Goal: Check status: Check status

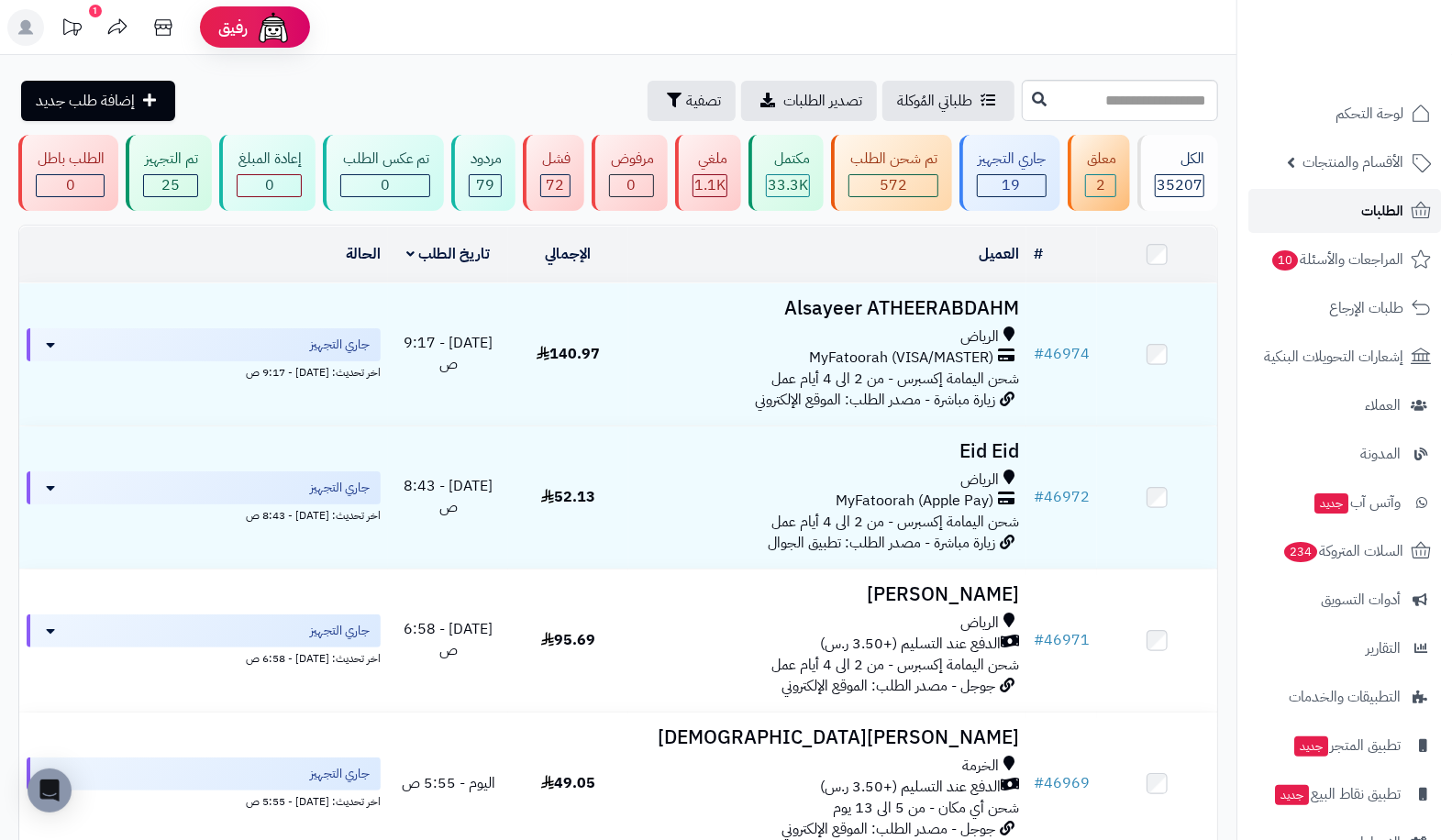
click at [1381, 208] on span "الطلبات" at bounding box center [1382, 210] width 42 height 26
click at [1335, 215] on link "الطلبات" at bounding box center [1344, 210] width 193 height 44
click at [1393, 200] on span "الطلبات" at bounding box center [1382, 210] width 42 height 26
click at [1344, 226] on link "الطلبات" at bounding box center [1344, 210] width 193 height 44
click at [1339, 204] on link "الطلبات" at bounding box center [1344, 210] width 193 height 44
